Goal: Contribute content: Add original content to the website for others to see

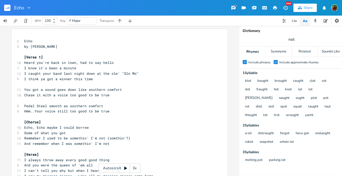
click at [114, 109] on pre "Hmm..Your voice still too good to be true" at bounding box center [117, 111] width 188 height 5
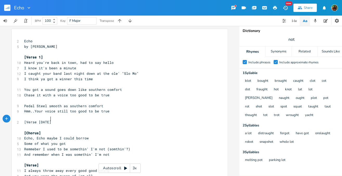
scroll to position [0, 20]
type textarea "[Verse [DATE]]"
click at [44, 120] on span "[Verse [DATE]]" at bounding box center [38, 122] width 29 height 5
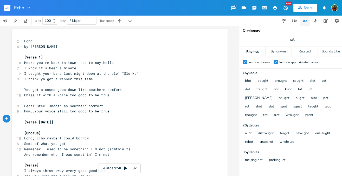
click at [60, 120] on pre "[Verse [DATE]]" at bounding box center [117, 122] width 188 height 5
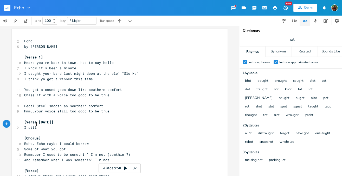
type textarea "I stil"
type textarea "write what's on my mind but I don't he"
type textarea "old ,my"
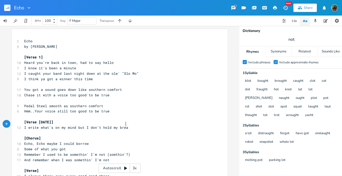
type textarea "my breath"
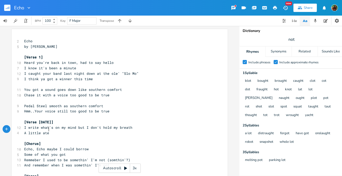
scroll to position [0, 14]
type textarea "A little ate"
type textarea "late to be discovered - that'"
type textarea "I'll ever be discoverd"
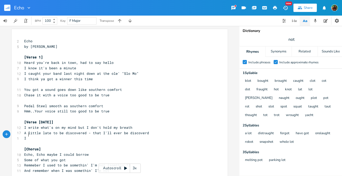
type textarea "I go"
type textarea "STill"
type textarea "till go tmy"
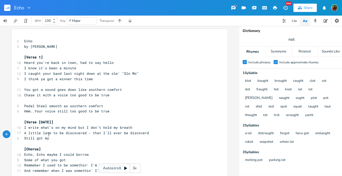
scroll to position [0, 6]
type textarea "t my cola"
type textarea "local gig ecery"
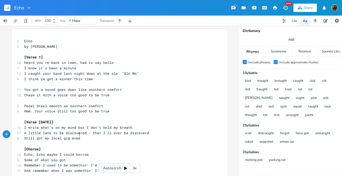
type textarea "veery"
type textarea "ry [DATE] nigtht"
type textarea "ght but God they ek"
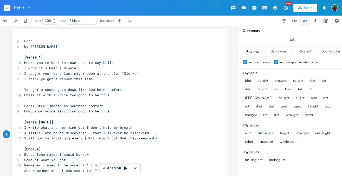
scroll to position [0, 16]
type textarea "keep asking"
type textarea "' for coer"
type textarea "vers"
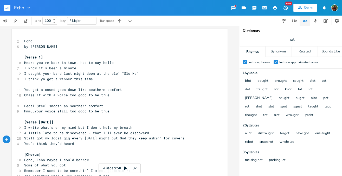
type textarea "You'd think they'd heard h"
type textarea "them songs enough for a lifetime"
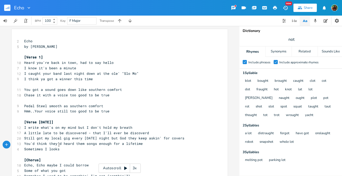
type textarea "Sometimes I looks"
type textarea "up and all the lifghts"
type textarea "ghts have gone out"
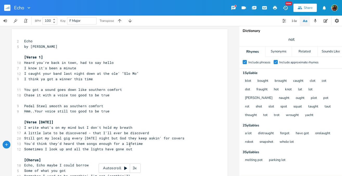
click at [134, 147] on pre "Sometimes I look up and all the lights have gone out" at bounding box center [117, 149] width 188 height 5
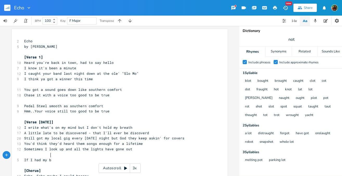
type textarea "If I had my br"
type textarea "druthers."
click at [23, 158] on pre "If I had my druthers." at bounding box center [117, 160] width 188 height 5
type textarea "I'd stay at home and play sipping my regrest"
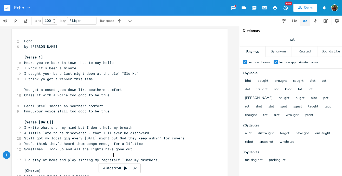
type textarea "ts"
click at [24, 158] on span "I'd stay at home and play sipping my regrets If I had my druthers." at bounding box center [92, 160] width 137 height 5
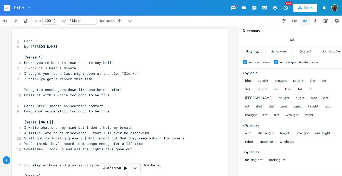
click at [24, 158] on pre "​" at bounding box center [117, 160] width 188 height 5
type textarea "I write a song"
type textarea "song or twon"
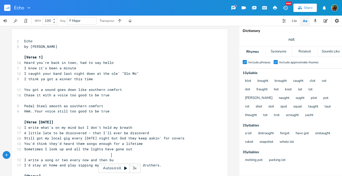
type textarea "every now and then but"
click at [296, 39] on span "not" at bounding box center [292, 39] width 104 height 9
type input "covers"
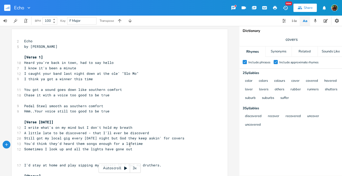
click at [138, 147] on pre "Sometimes I look up and all the lights have gone out" at bounding box center [117, 149] width 188 height 5
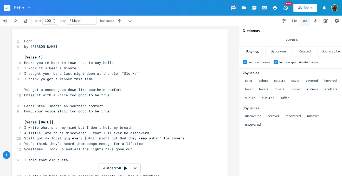
scroll to position [0, 27]
type textarea "I sold that old guitar I used to play by"
type textarea "ack then - I miss her like a lover"
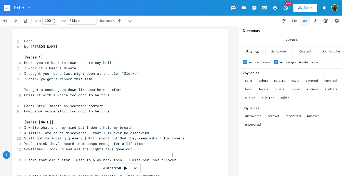
click at [73, 158] on span "I sold that old guitar I used to play back then - I miss her like a lover" at bounding box center [100, 160] width 152 height 5
click at [69, 158] on span "I sold that old guitar I used to play back then - I miss her like a lover" at bounding box center [100, 160] width 152 height 5
click at [178, 158] on pre "I sold that old guitar I used to play back then - I miss her like a lover" at bounding box center [117, 160] width 188 height 5
type textarea "\"
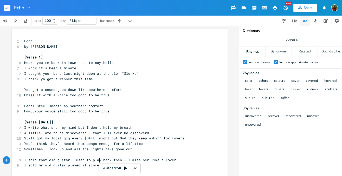
type textarea "I sold my old guitar played it since wh"
type textarea "ay back when ="
type textarea "- I miss her like a lover"
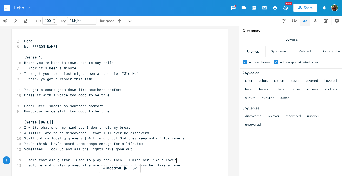
scroll to position [0, 29]
